Goal: Transaction & Acquisition: Book appointment/travel/reservation

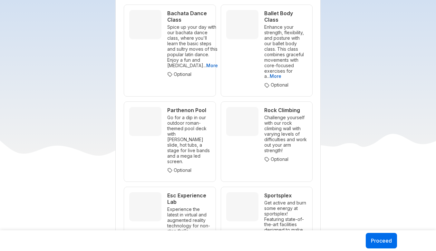
scroll to position [1906, 0]
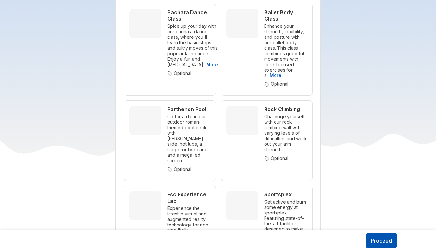
click at [379, 239] on button "Proceed" at bounding box center [381, 240] width 31 height 15
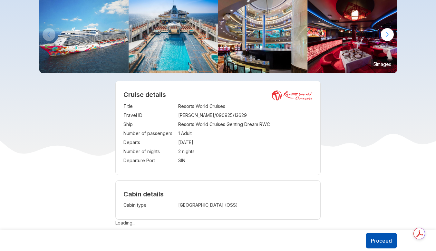
scroll to position [0, 0]
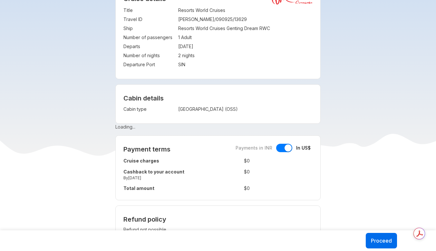
click at [287, 151] on div at bounding box center [288, 147] width 7 height 7
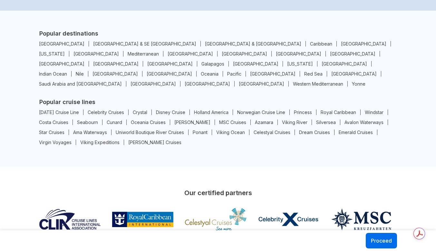
scroll to position [3806, 0]
click at [370, 239] on button "Proceed" at bounding box center [381, 240] width 31 height 15
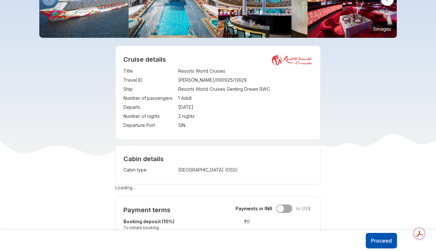
scroll to position [80, 0]
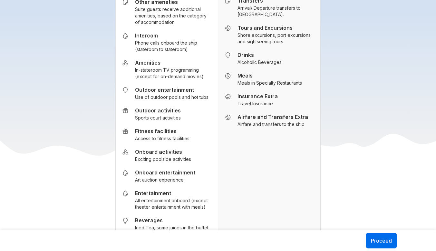
scroll to position [742, 0]
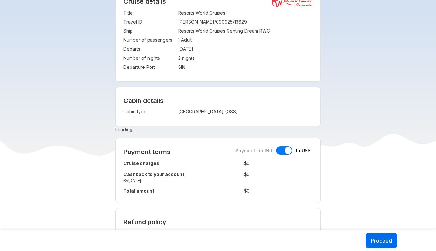
scroll to position [134, 0]
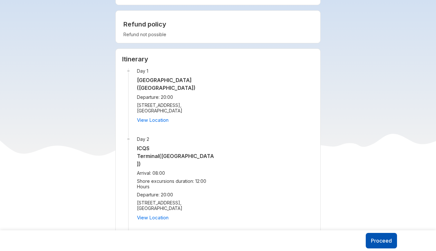
click at [386, 240] on button "Proceed" at bounding box center [381, 240] width 31 height 15
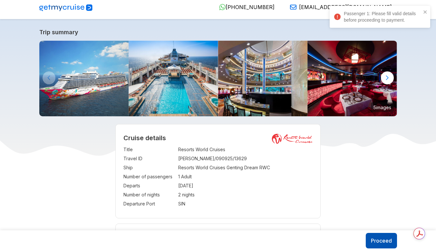
scroll to position [0, 0]
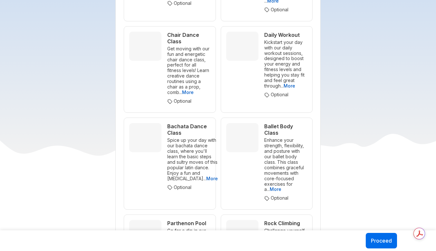
scroll to position [1799, 0]
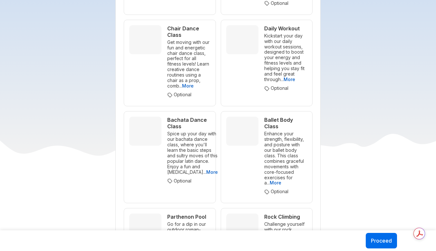
click at [398, 127] on div "Cruise details Title : Resorts World Cruises Travel ID : JOHN/090925/13629 Ship…" at bounding box center [218, 141] width 366 height 3627
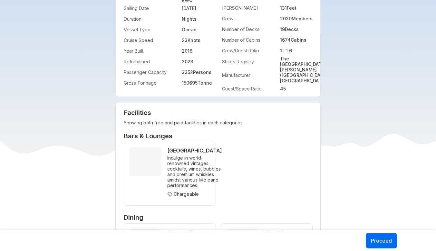
scroll to position [1136, 0]
click at [197, 172] on p "Indulge in world-renowned vintages, cocktails, wines, bubbles and premium whisk…" at bounding box center [194, 171] width 55 height 33
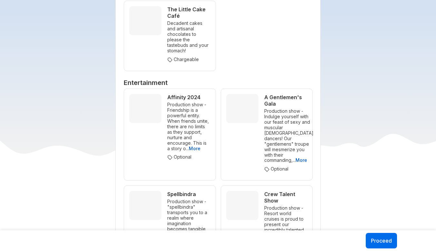
scroll to position [1537, 0]
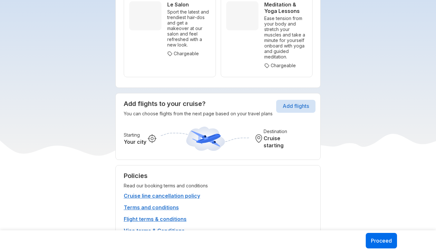
scroll to position [3501, 0]
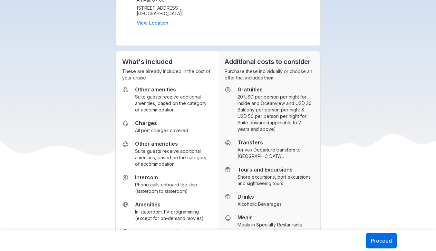
click at [174, 94] on small "Suite guests receive additional amenities, based on the category of accommodati…" at bounding box center [173, 103] width 76 height 19
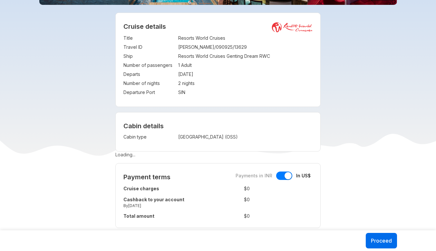
scroll to position [106, 0]
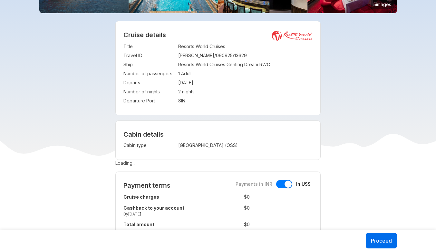
click at [225, 140] on div "Cabin details Cabin type : [GEOGRAPHIC_DATA] (OSS)" at bounding box center [218, 140] width 205 height 39
click at [127, 158] on div "Cabin details Cabin type : [GEOGRAPHIC_DATA] (OSS)" at bounding box center [218, 140] width 205 height 39
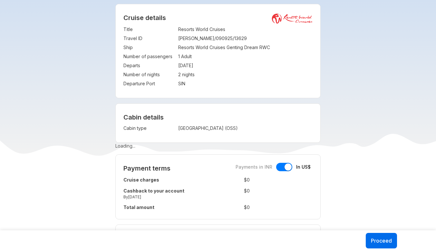
scroll to position [125, 0]
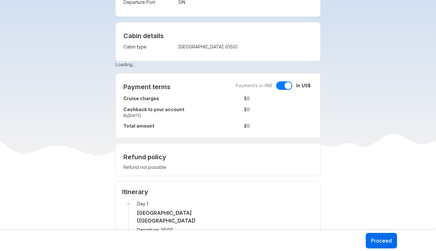
scroll to position [204, 0]
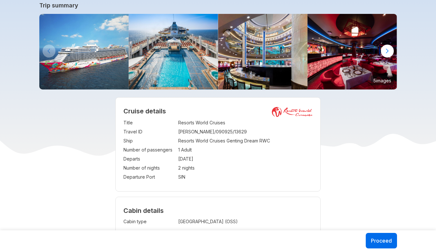
scroll to position [32, 0]
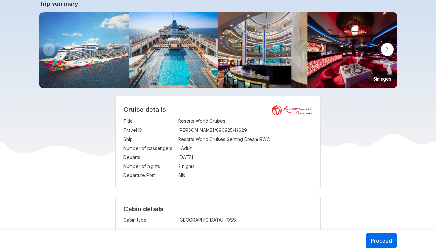
click at [191, 122] on td "Resorts World Cruises" at bounding box center [245, 120] width 135 height 9
copy td "Resorts World Cruises"
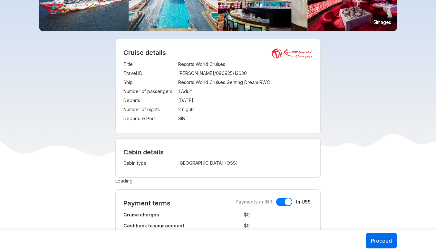
scroll to position [88, 0]
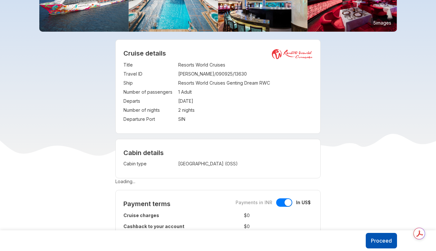
click at [381, 236] on button "Proceed" at bounding box center [381, 240] width 31 height 15
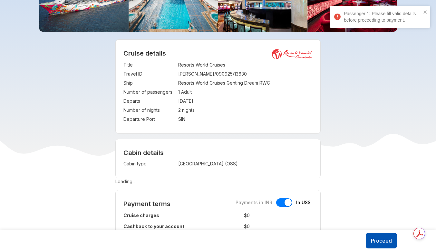
click at [381, 236] on button "Proceed" at bounding box center [381, 240] width 31 height 15
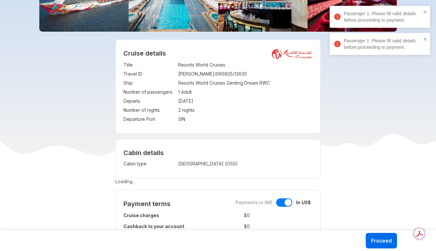
click at [157, 175] on div "Cabin details Cabin type : [GEOGRAPHIC_DATA] (OSS)" at bounding box center [218, 158] width 205 height 39
